Goal: Navigation & Orientation: Find specific page/section

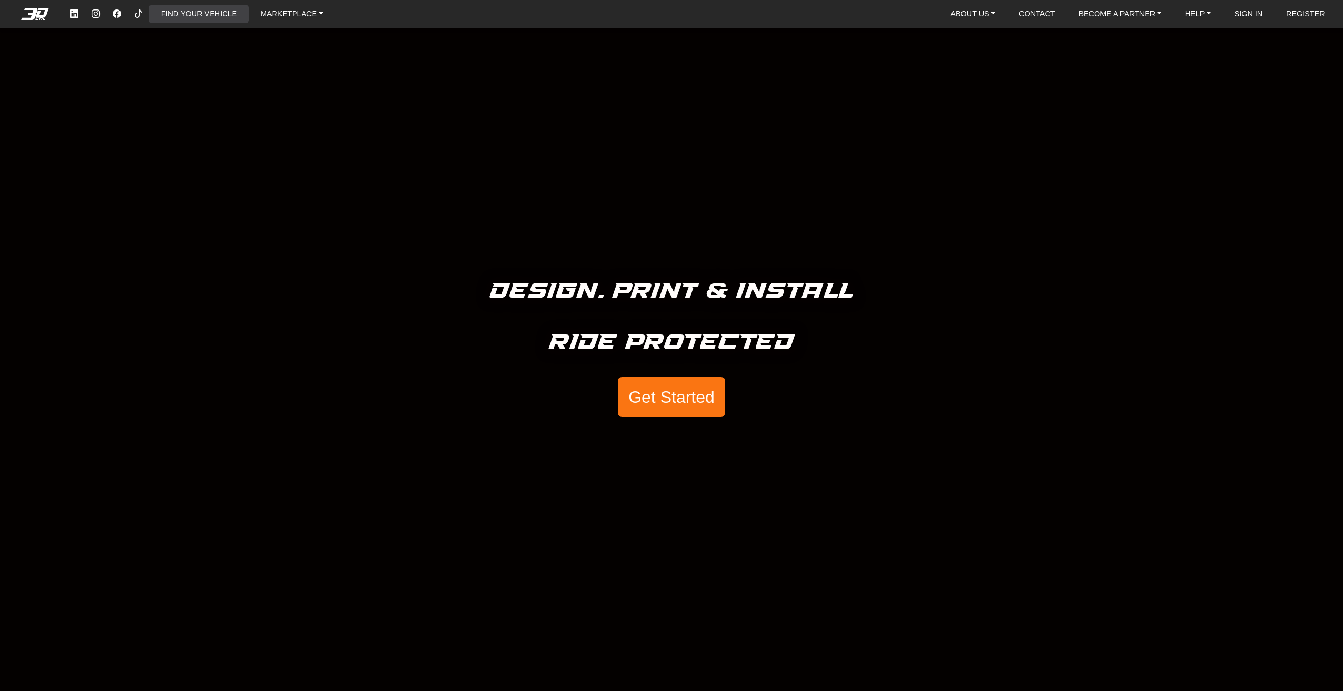
click at [223, 11] on link "FIND YOUR VEHICLE" at bounding box center [199, 14] width 84 height 18
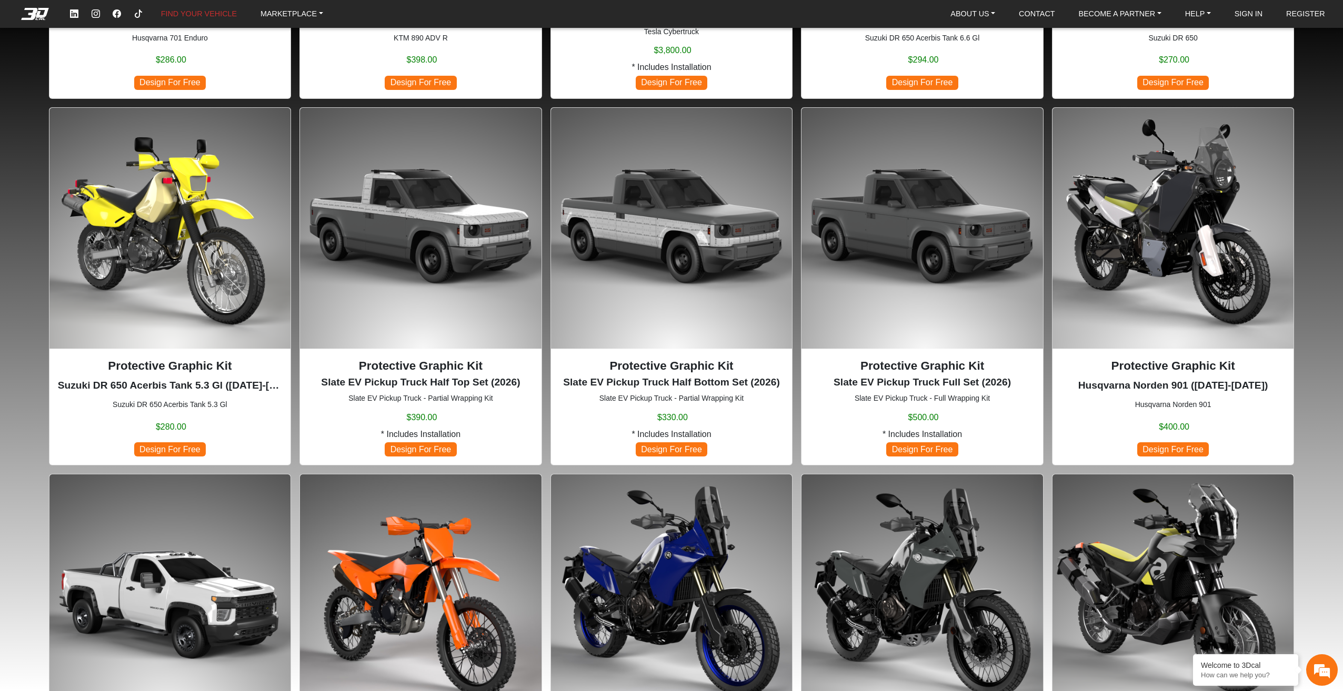
scroll to position [532, 0]
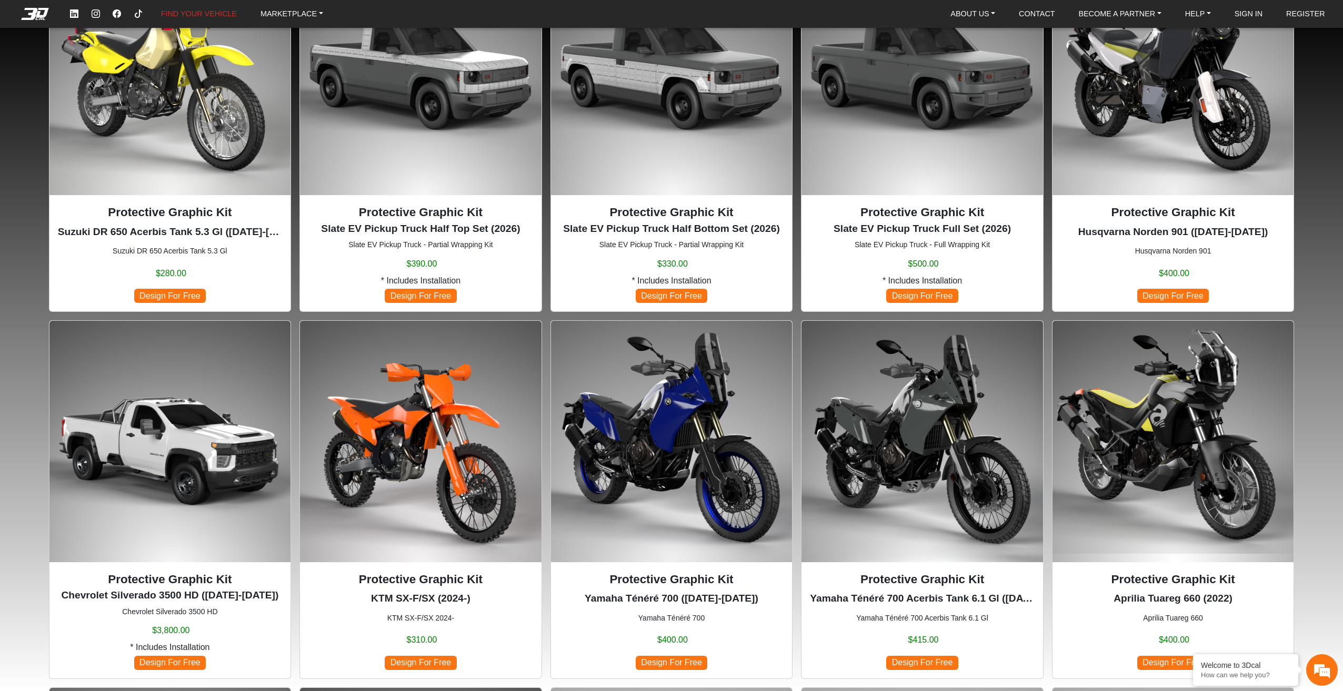
click at [1163, 385] on img at bounding box center [1172, 441] width 241 height 241
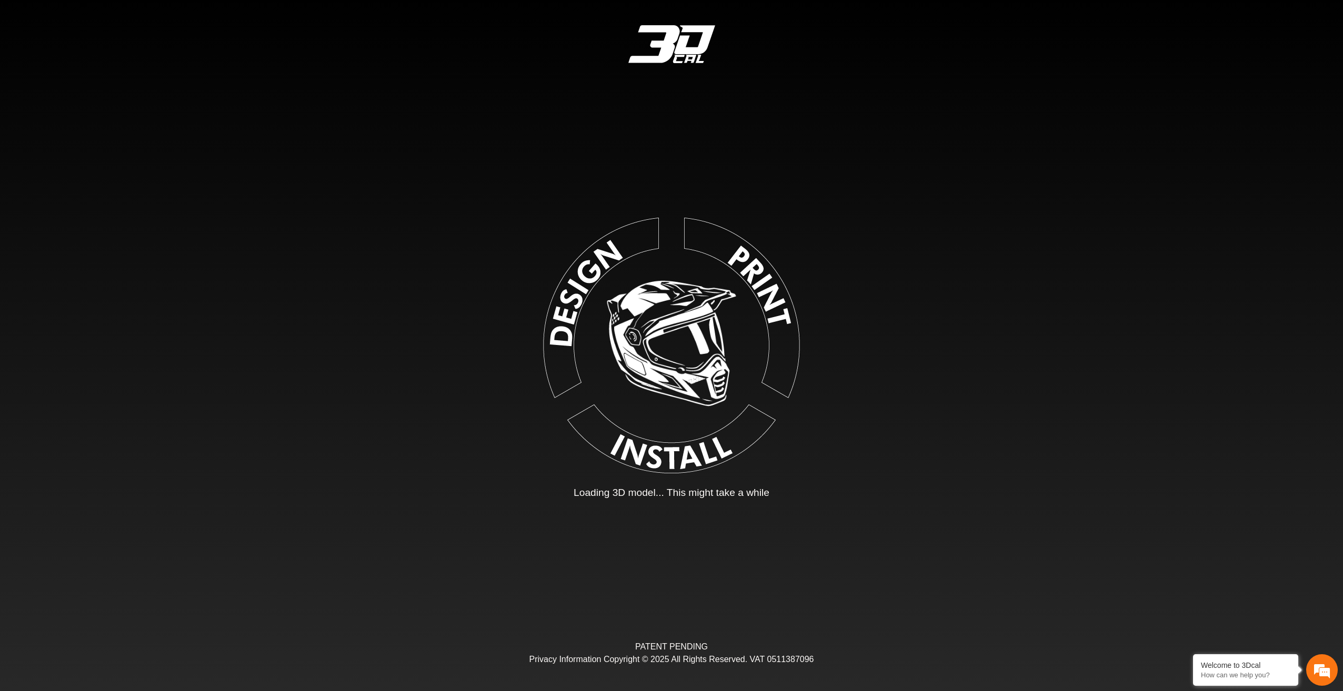
type input "*"
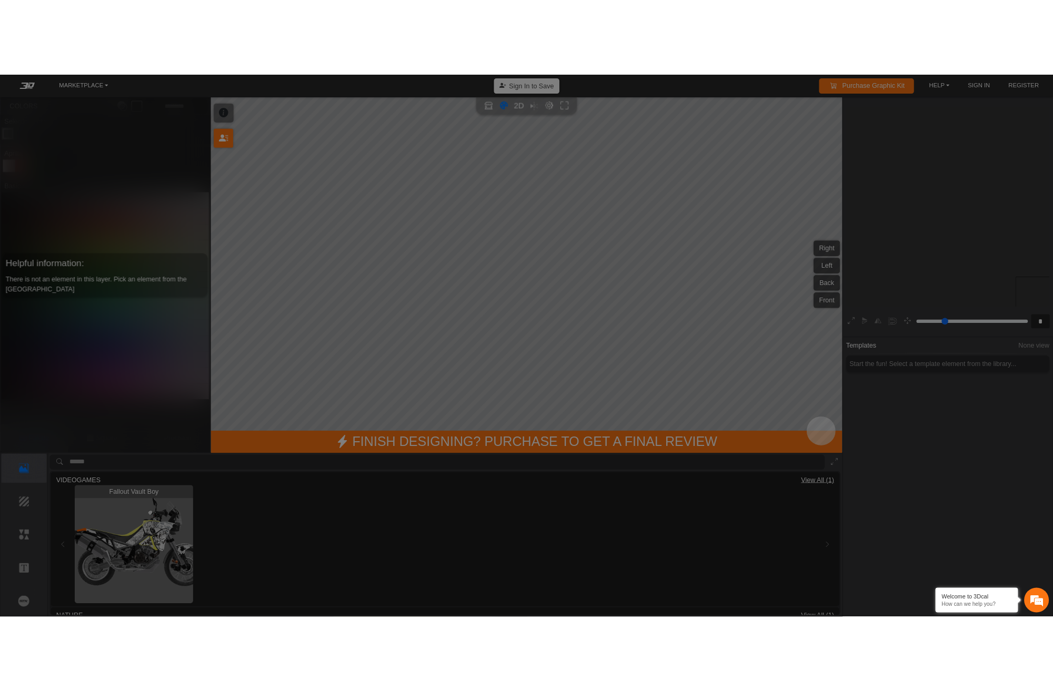
scroll to position [196, 194]
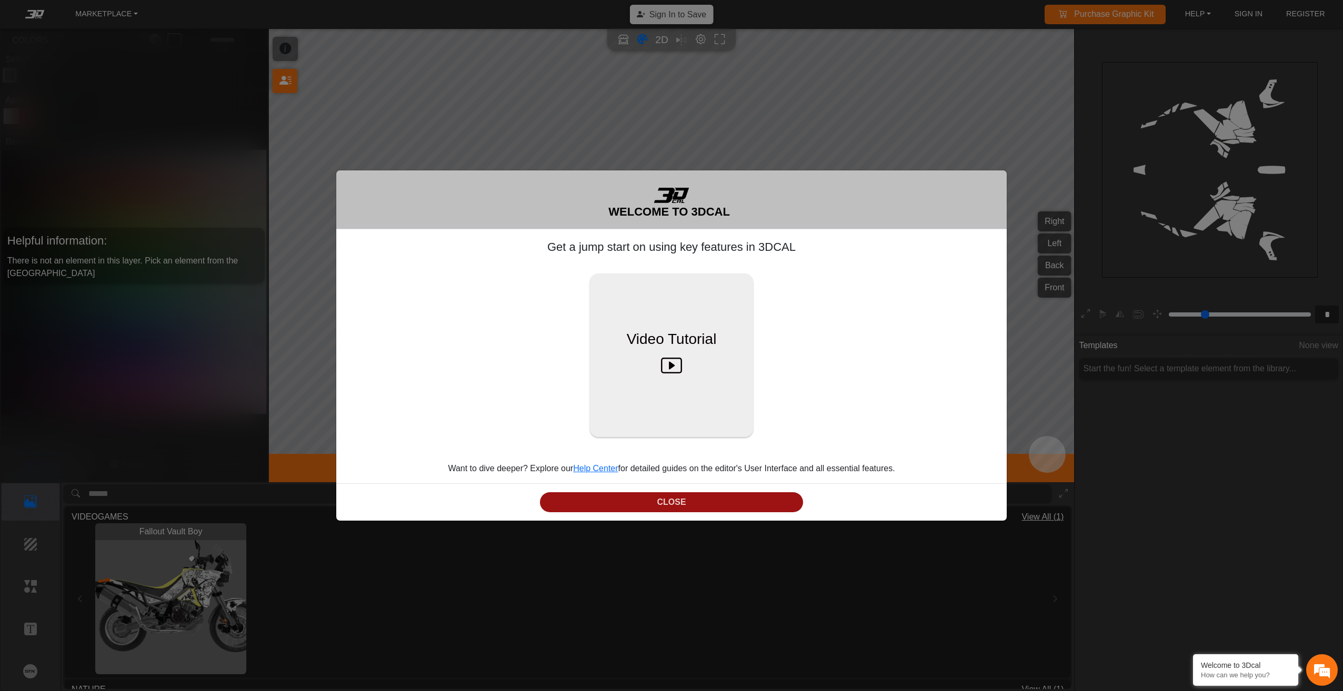
click at [710, 506] on button "CLOSE" at bounding box center [671, 502] width 263 height 21
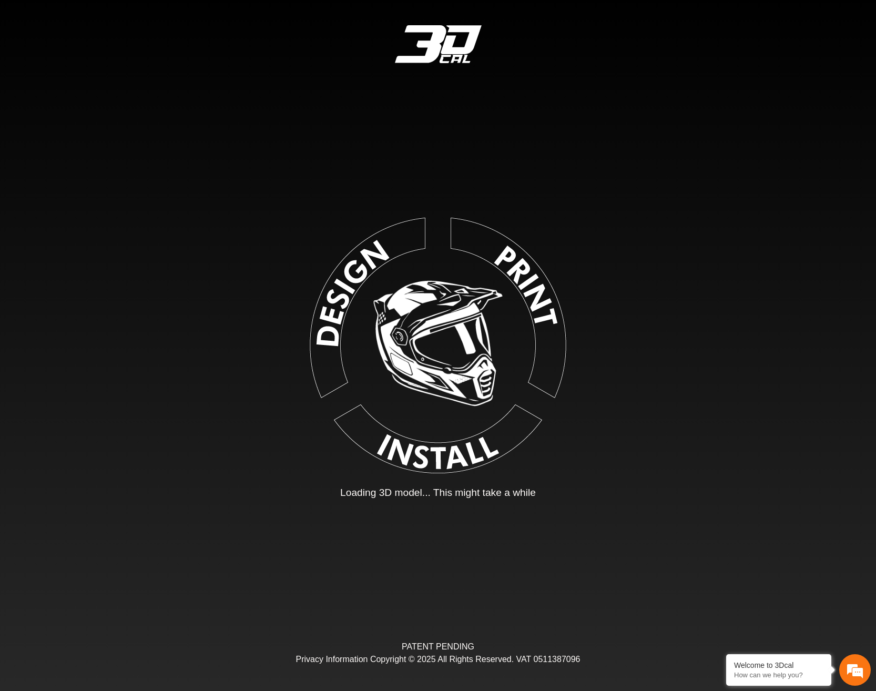
type input "*"
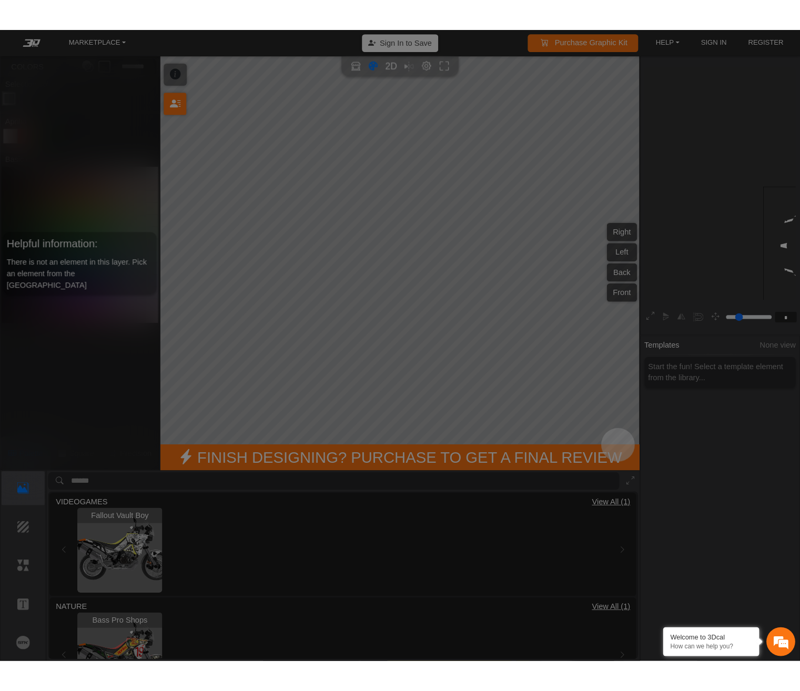
scroll to position [67, 111]
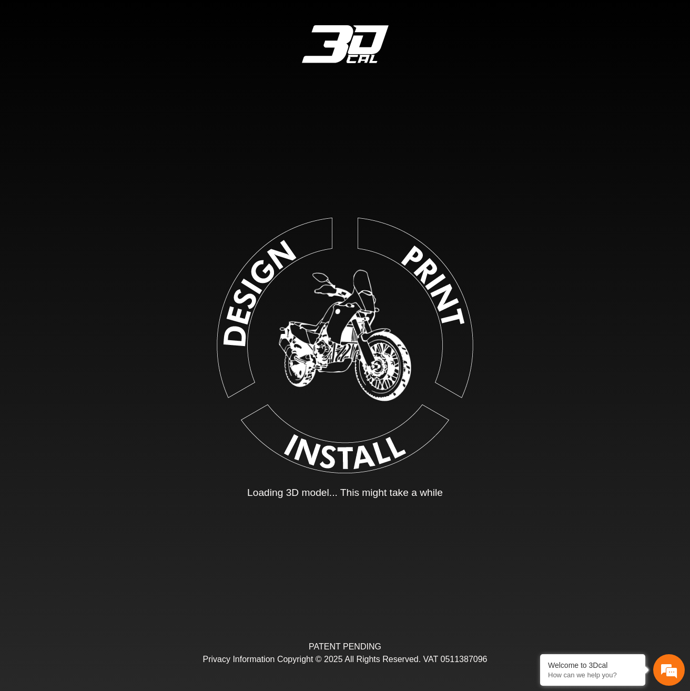
type input "*"
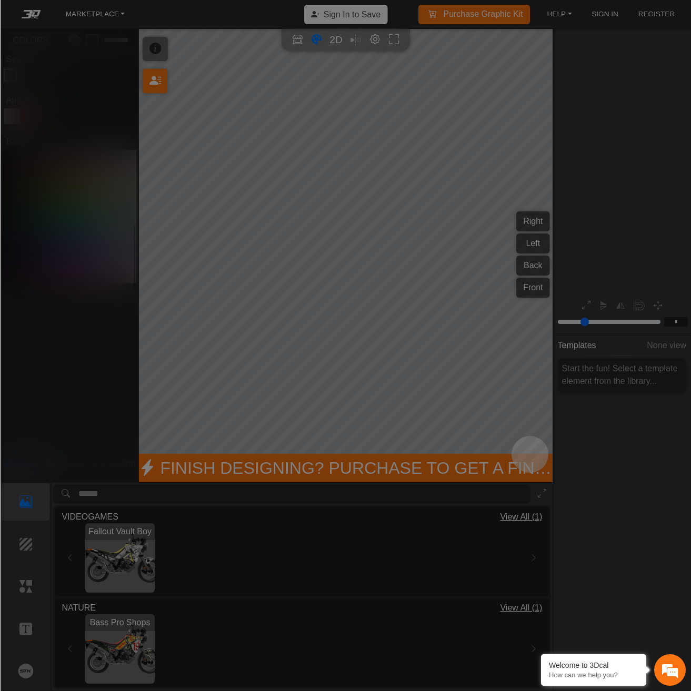
scroll to position [67, 129]
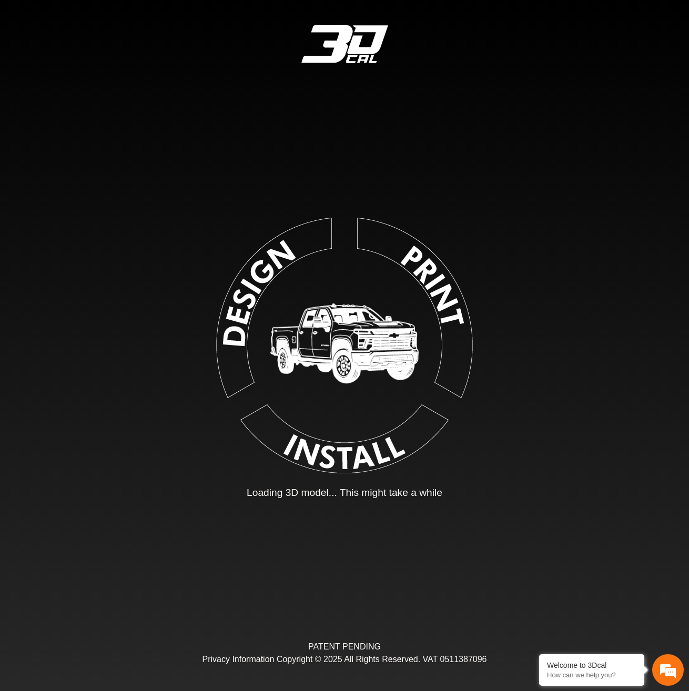
type input "*"
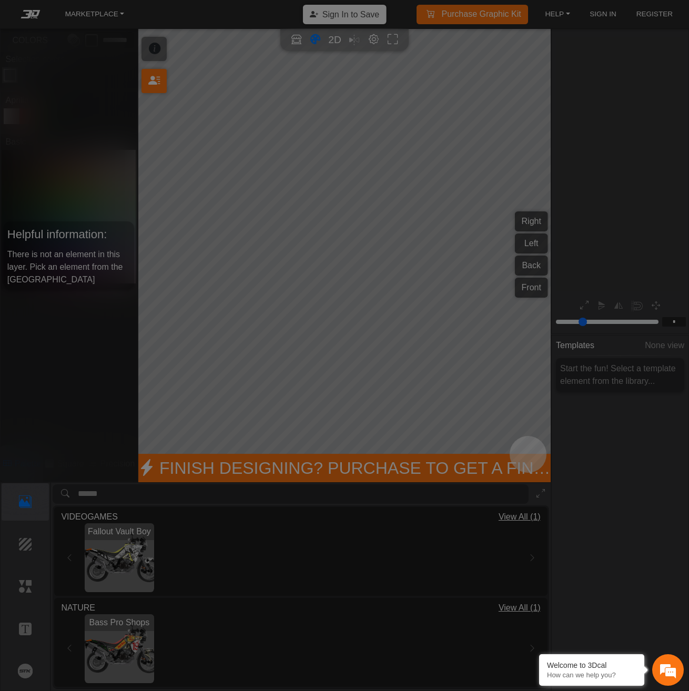
scroll to position [67, 130]
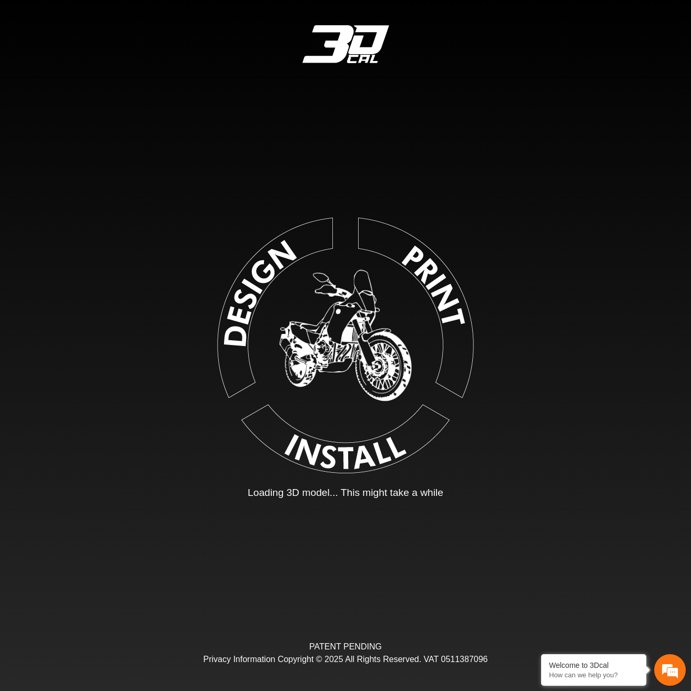
type input "*"
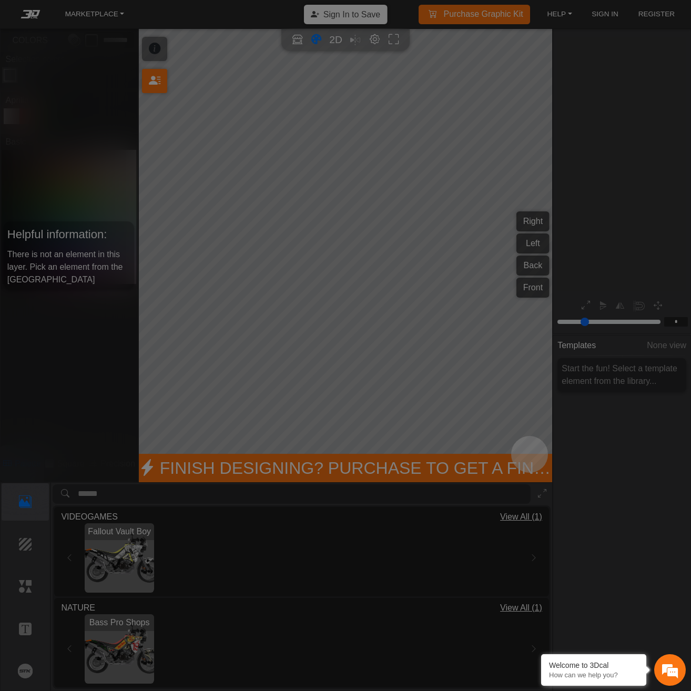
scroll to position [67, 129]
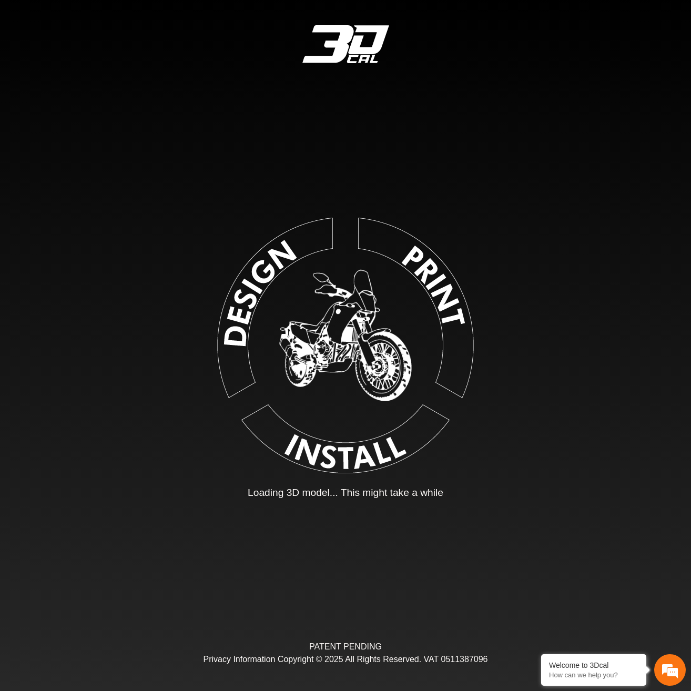
type input "*"
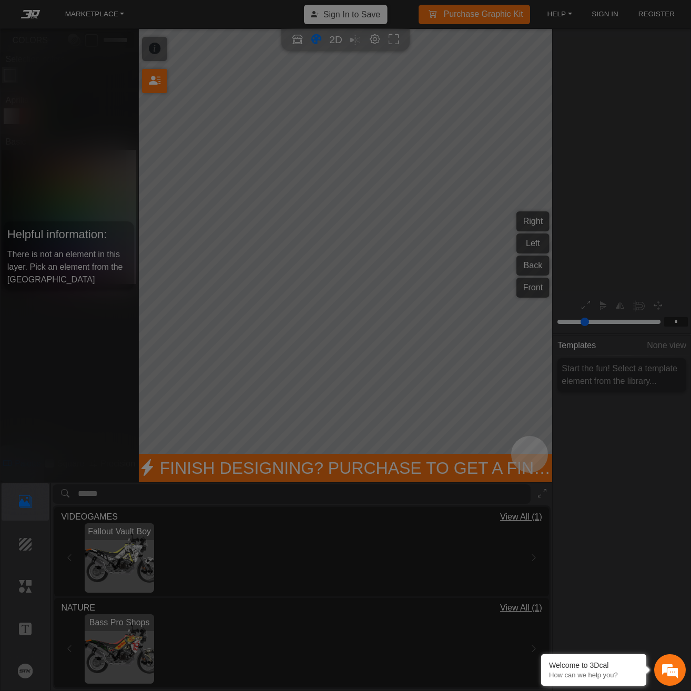
scroll to position [67, 129]
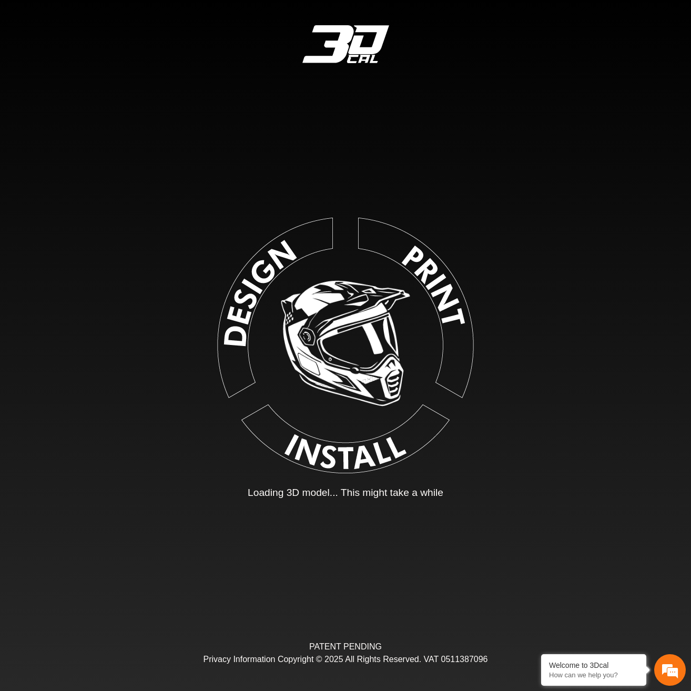
type input "*"
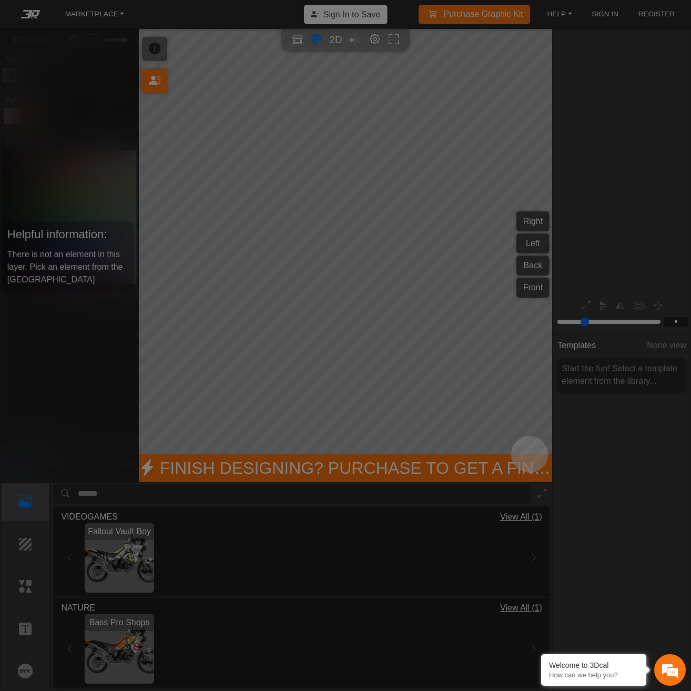
scroll to position [67, 129]
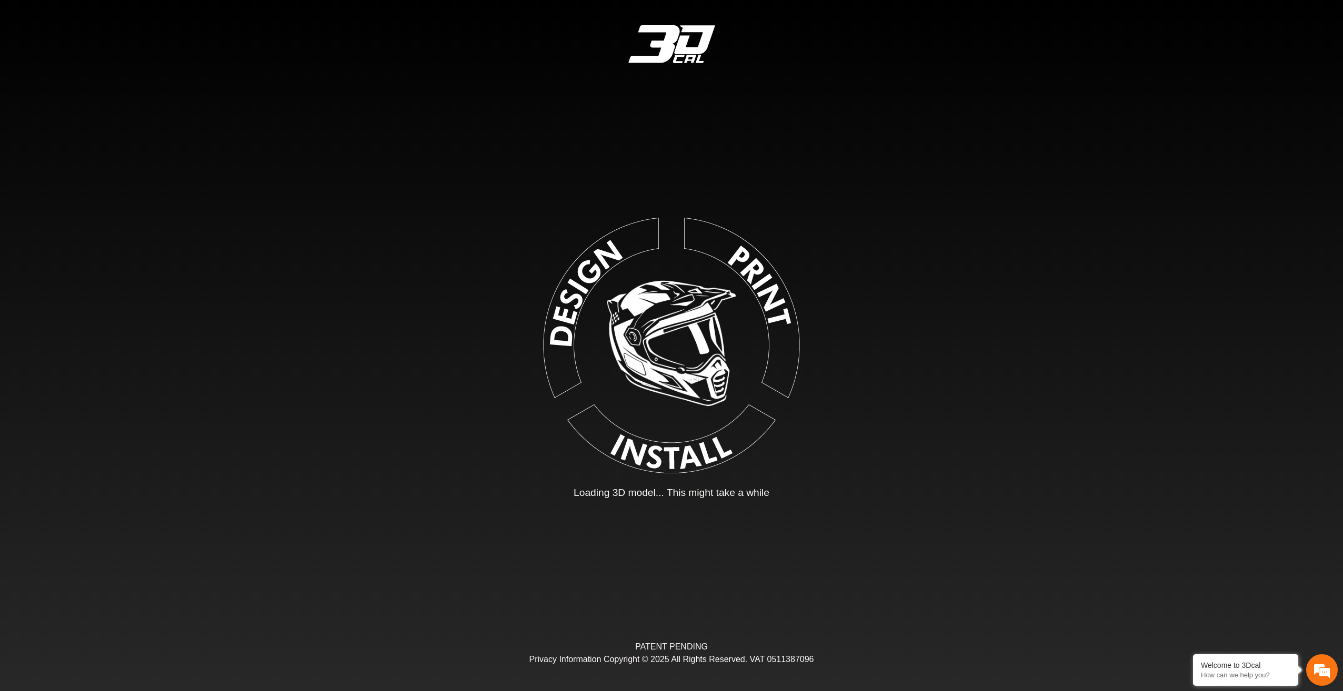
type input "*"
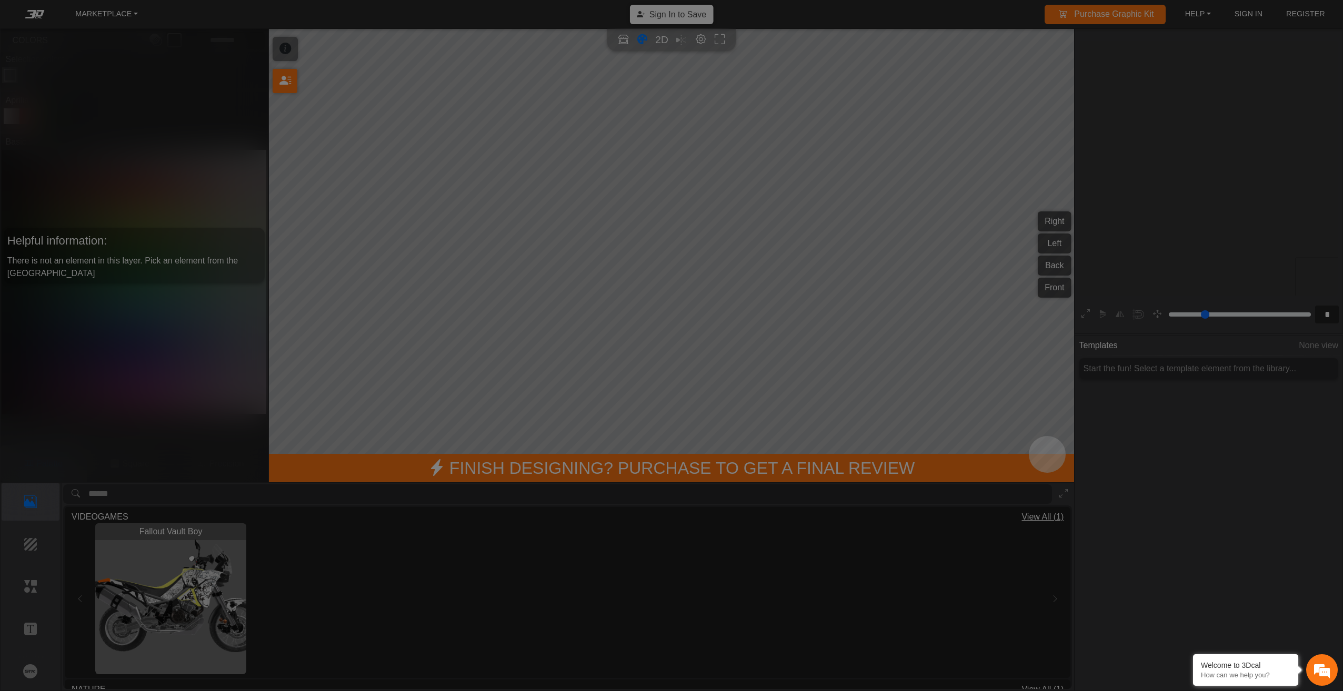
scroll to position [196, 194]
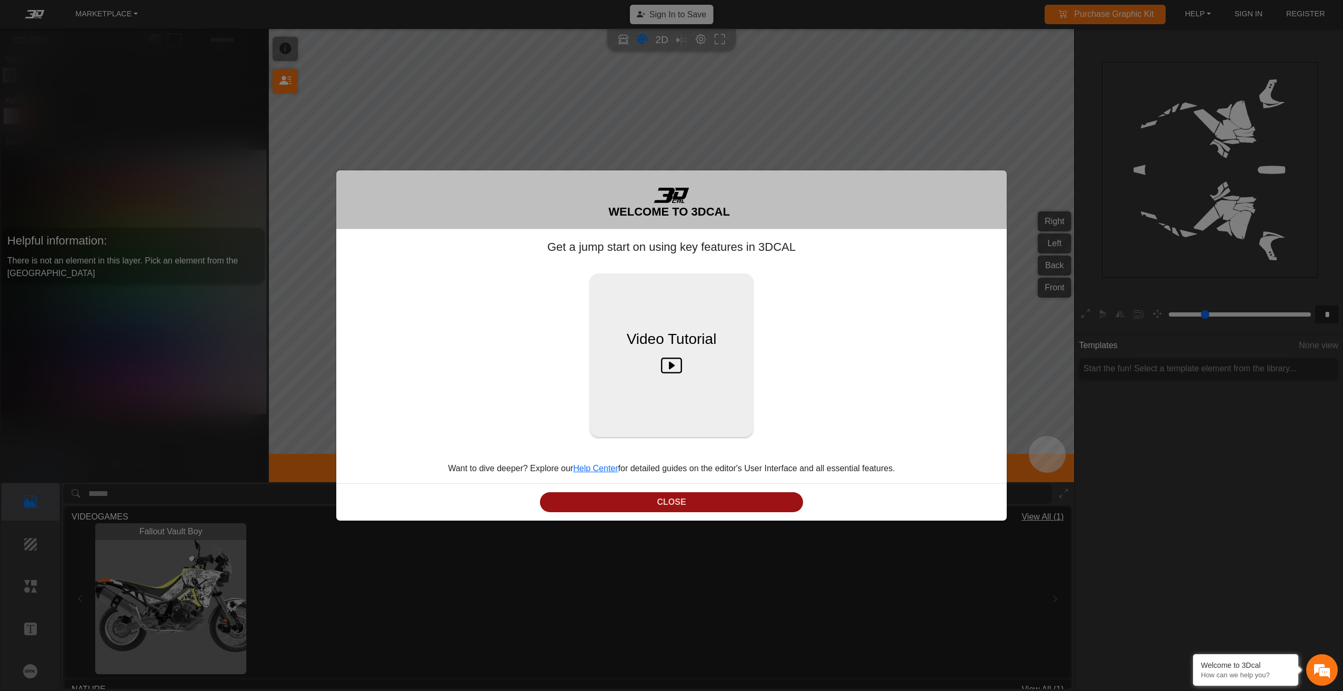
click at [691, 507] on button "CLOSE" at bounding box center [671, 502] width 263 height 21
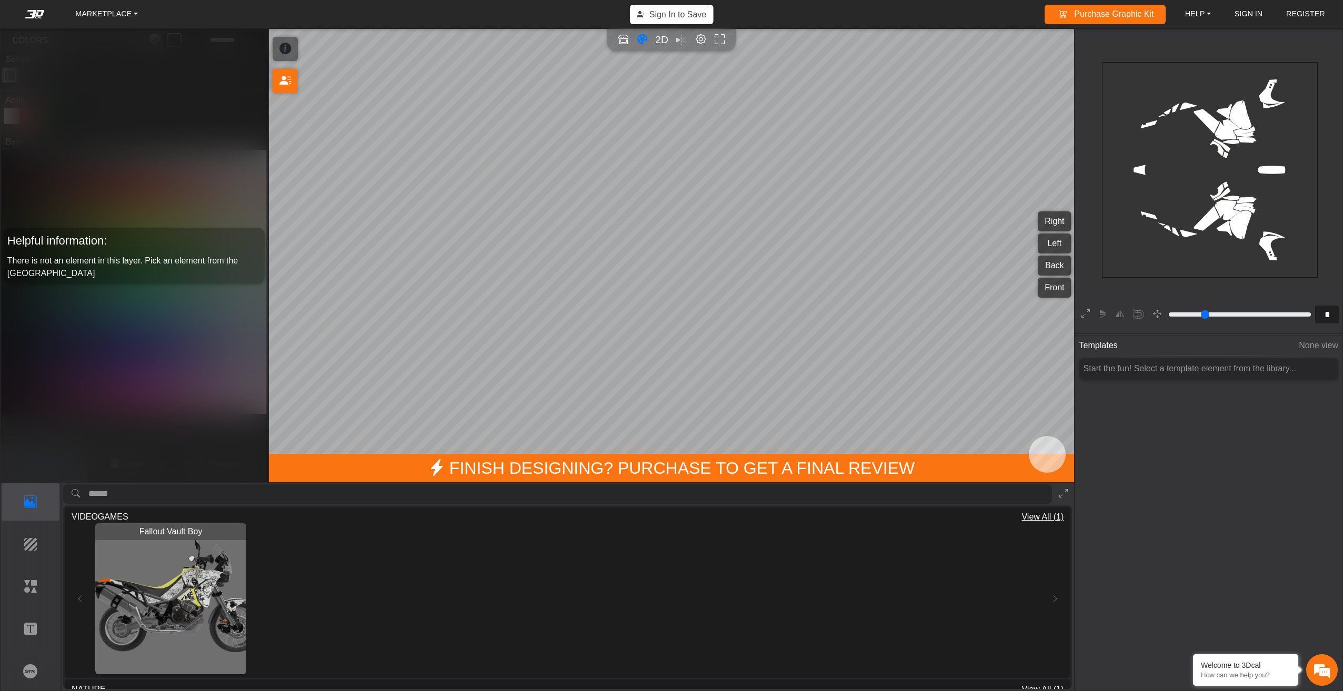
scroll to position [0, 0]
